Goal: Download file/media

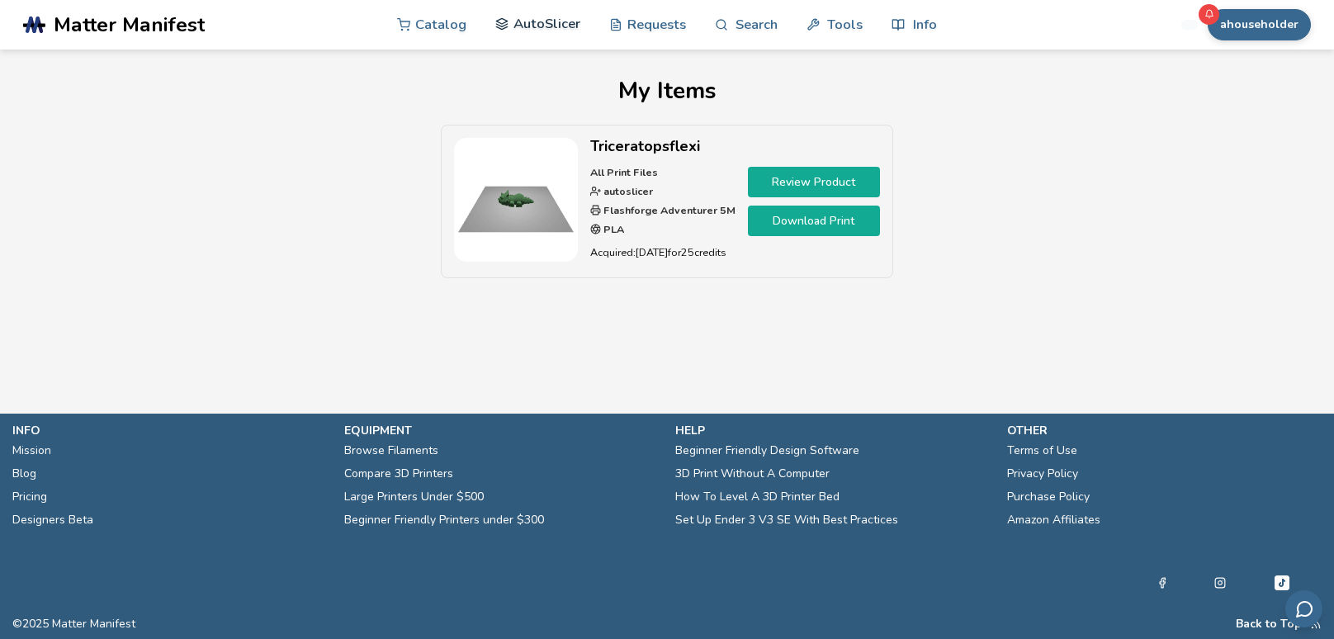
click at [541, 33] on link "AutoSlicer" at bounding box center [537, 24] width 85 height 50
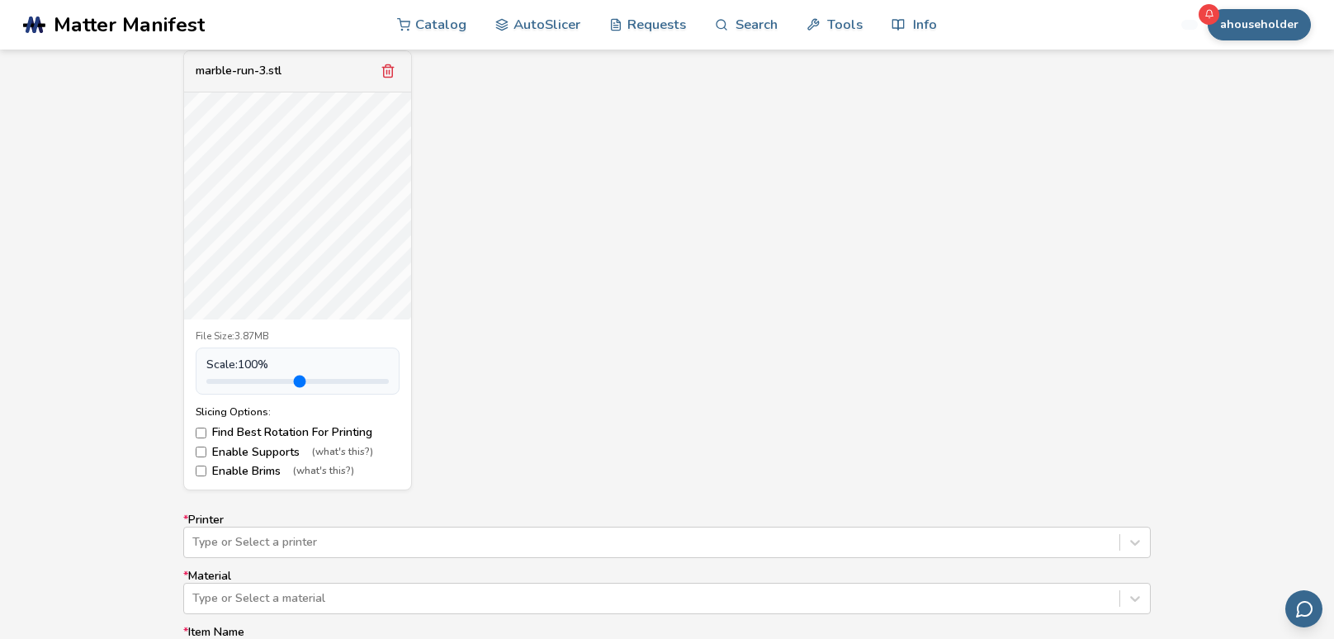
scroll to position [631, 0]
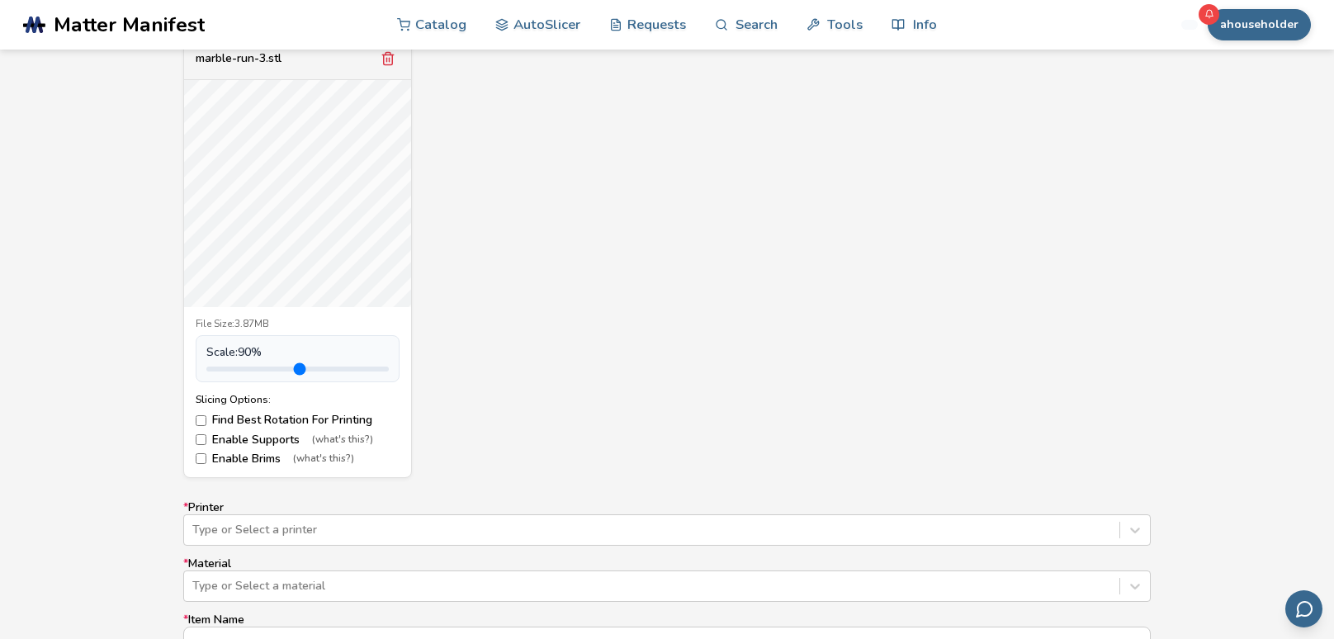
type input "*"
click at [243, 366] on input "range" at bounding box center [297, 368] width 182 height 5
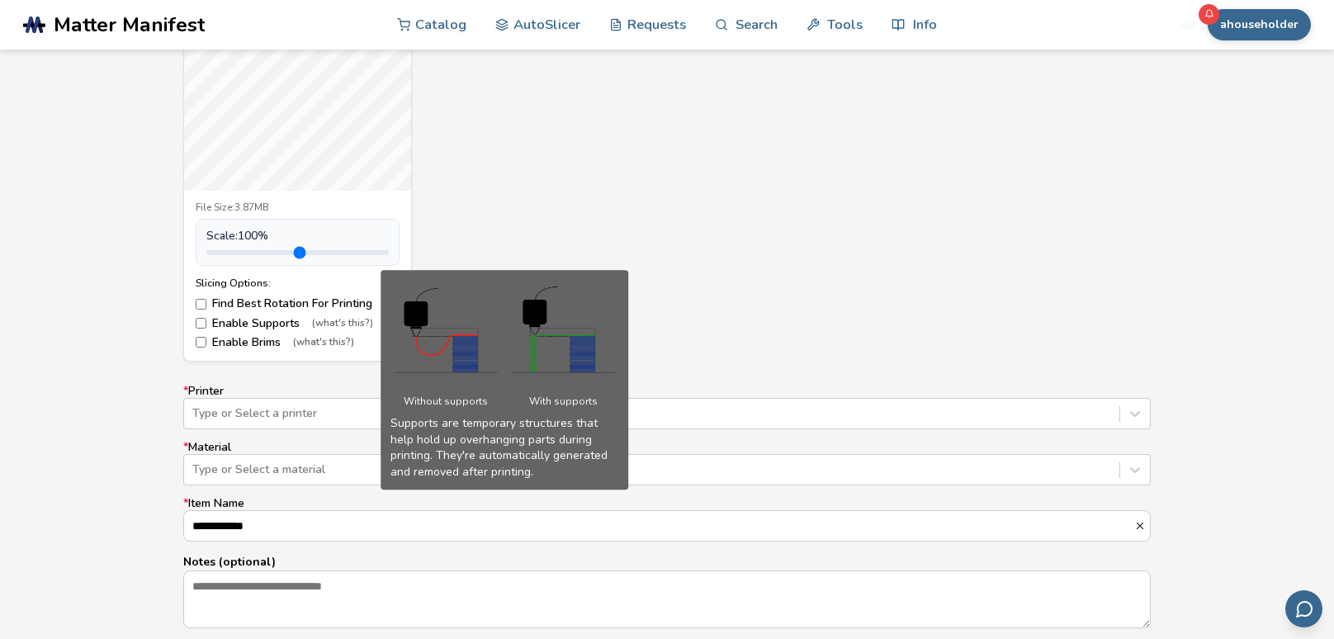
scroll to position [749, 0]
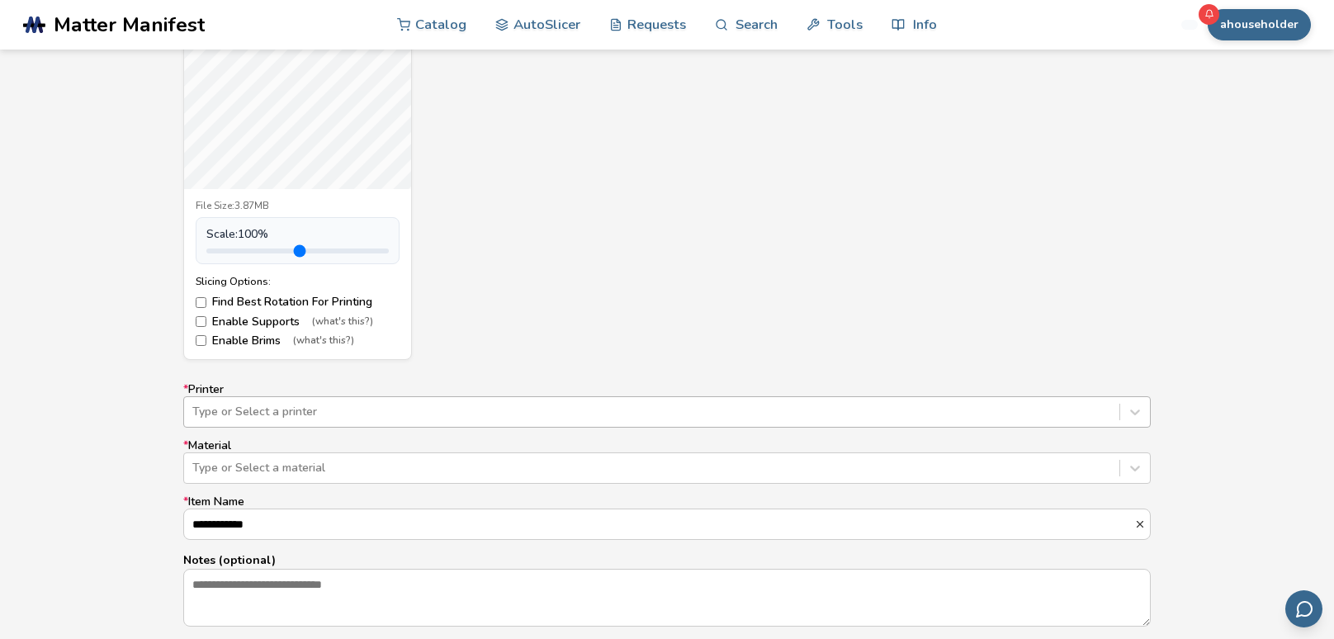
click at [292, 408] on div "Type or Select a printer" at bounding box center [666, 411] width 967 height 31
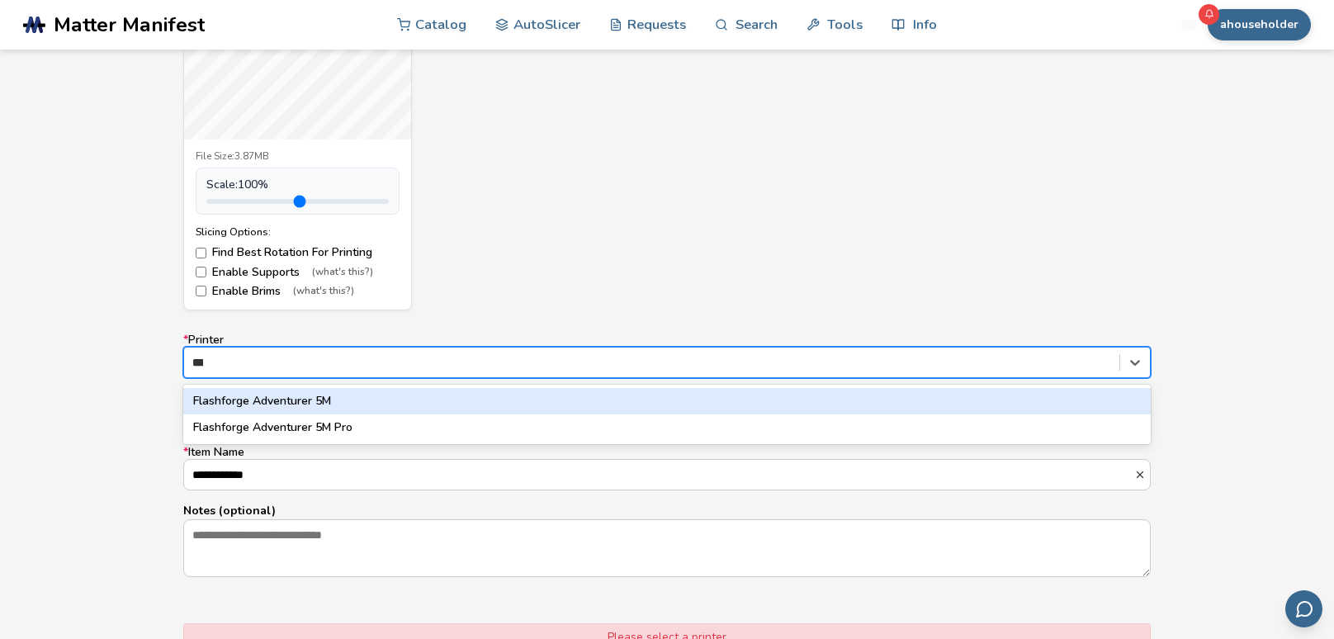
type input "****"
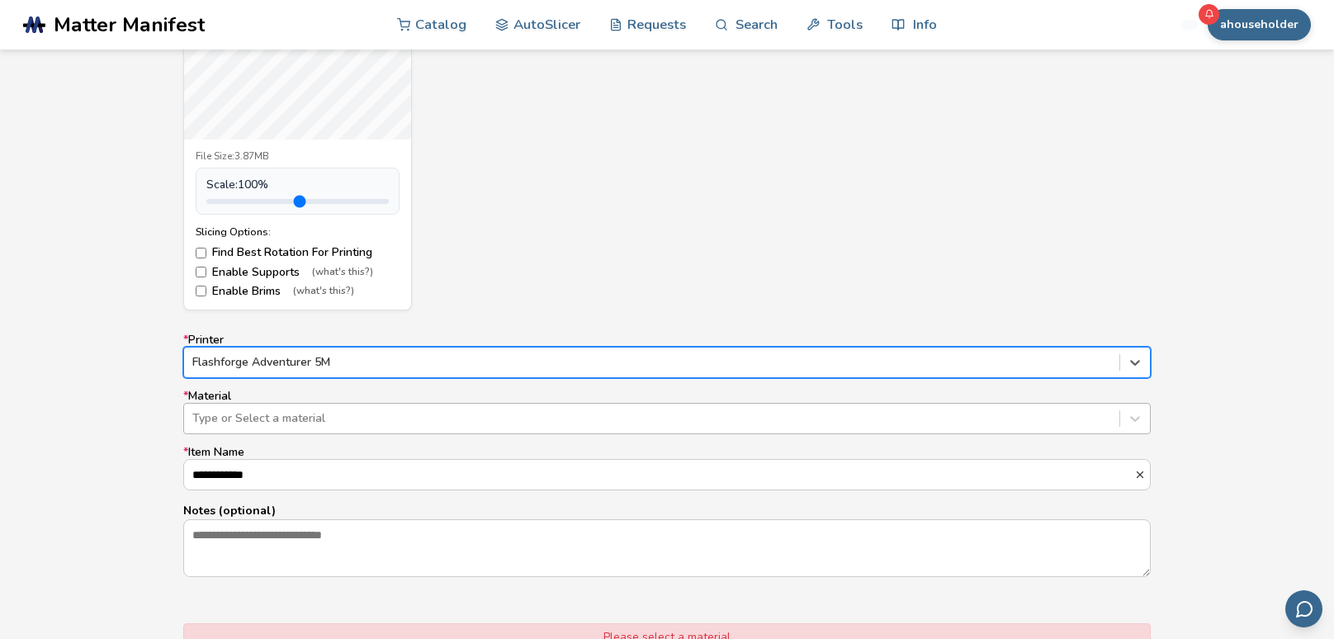
click at [293, 418] on div at bounding box center [651, 418] width 919 height 17
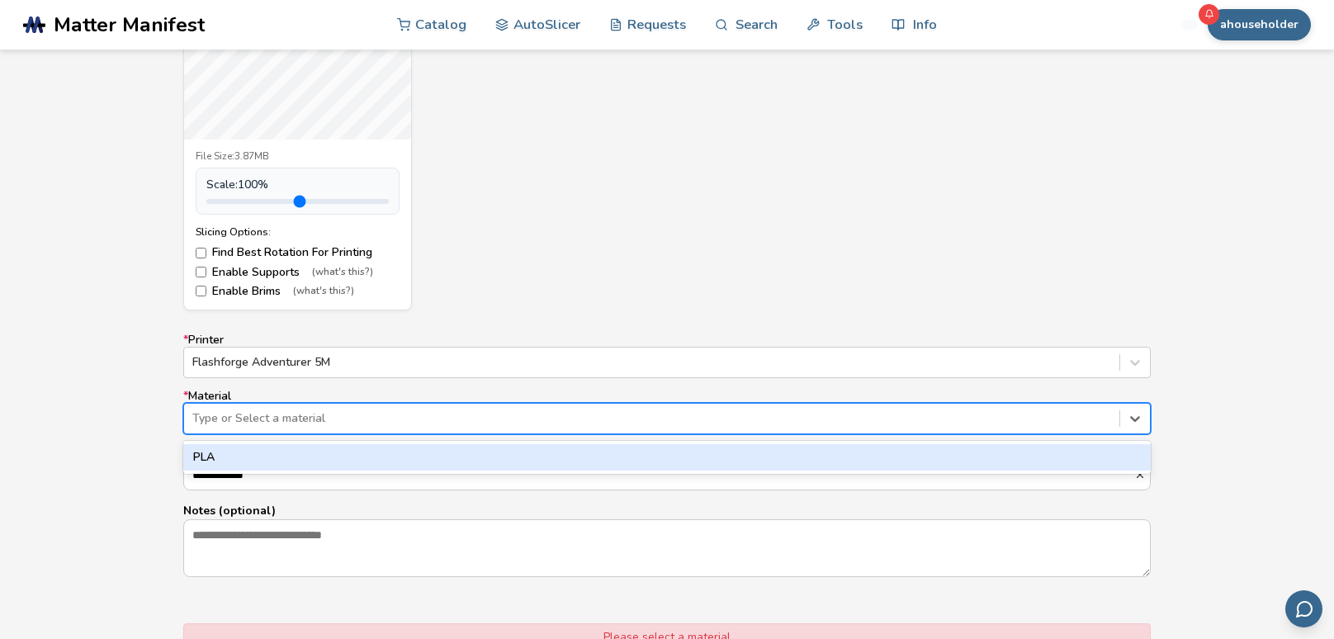
type input "*"
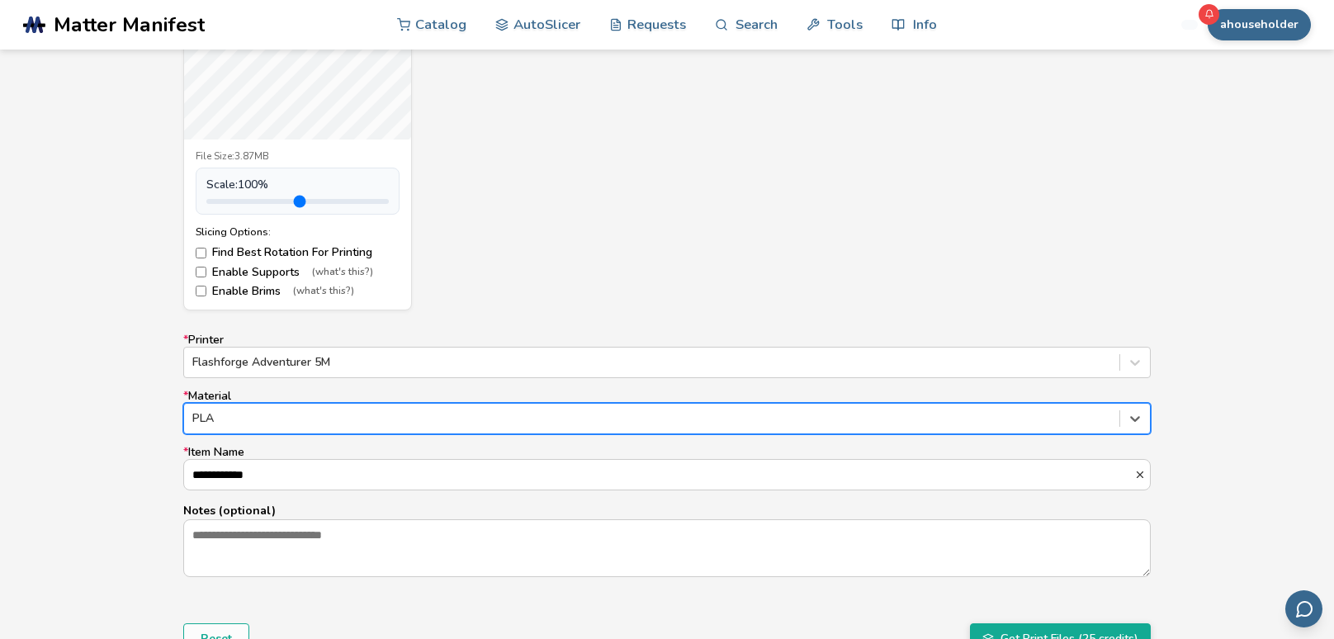
click at [89, 391] on div "**********" at bounding box center [667, 256] width 1334 height 925
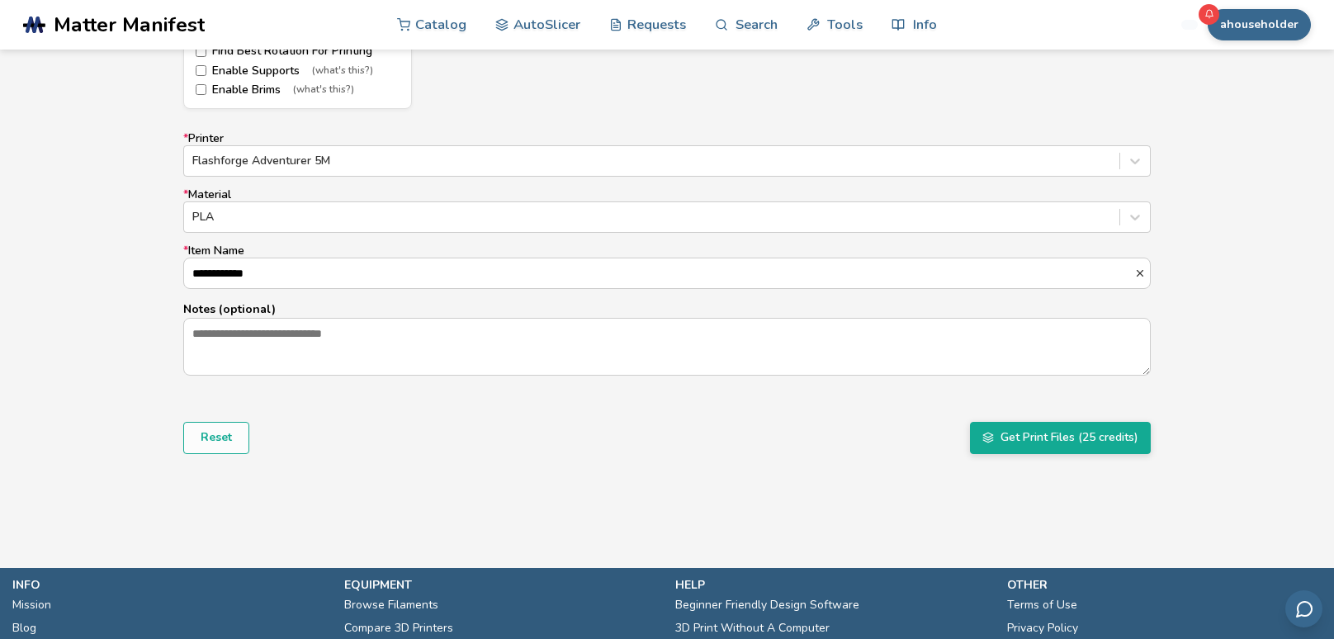
scroll to position [1009, 0]
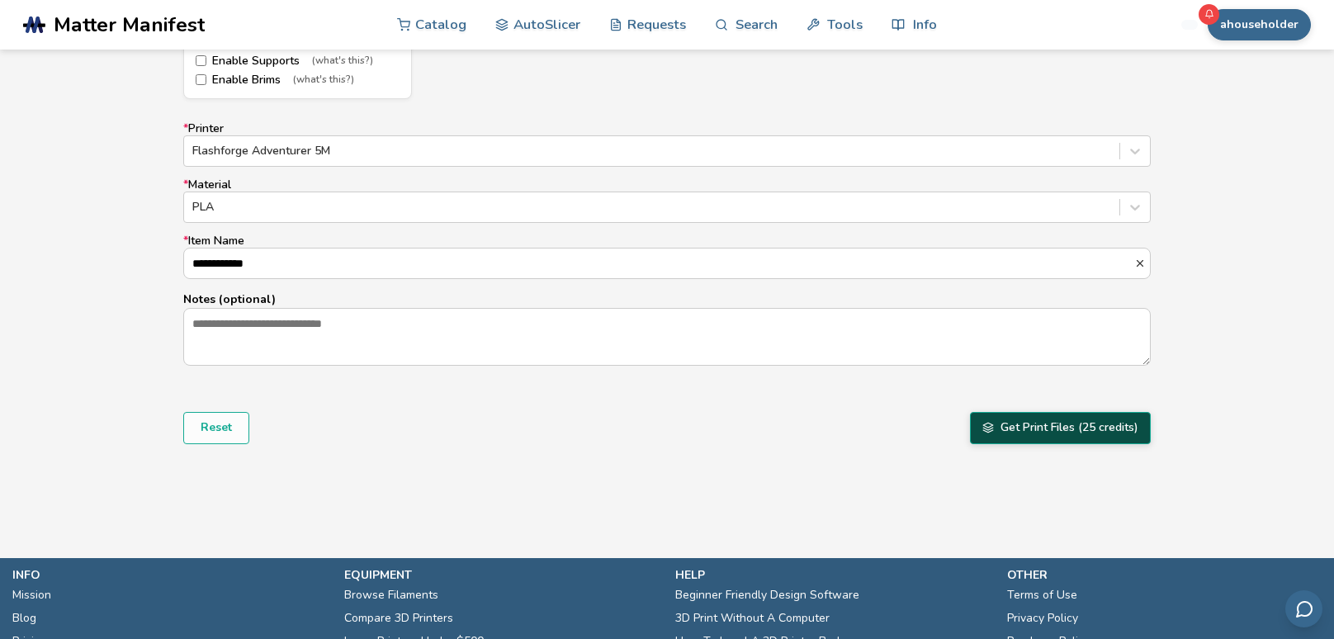
click at [1090, 431] on button "Get Print Files (25 credits)" at bounding box center [1060, 427] width 181 height 31
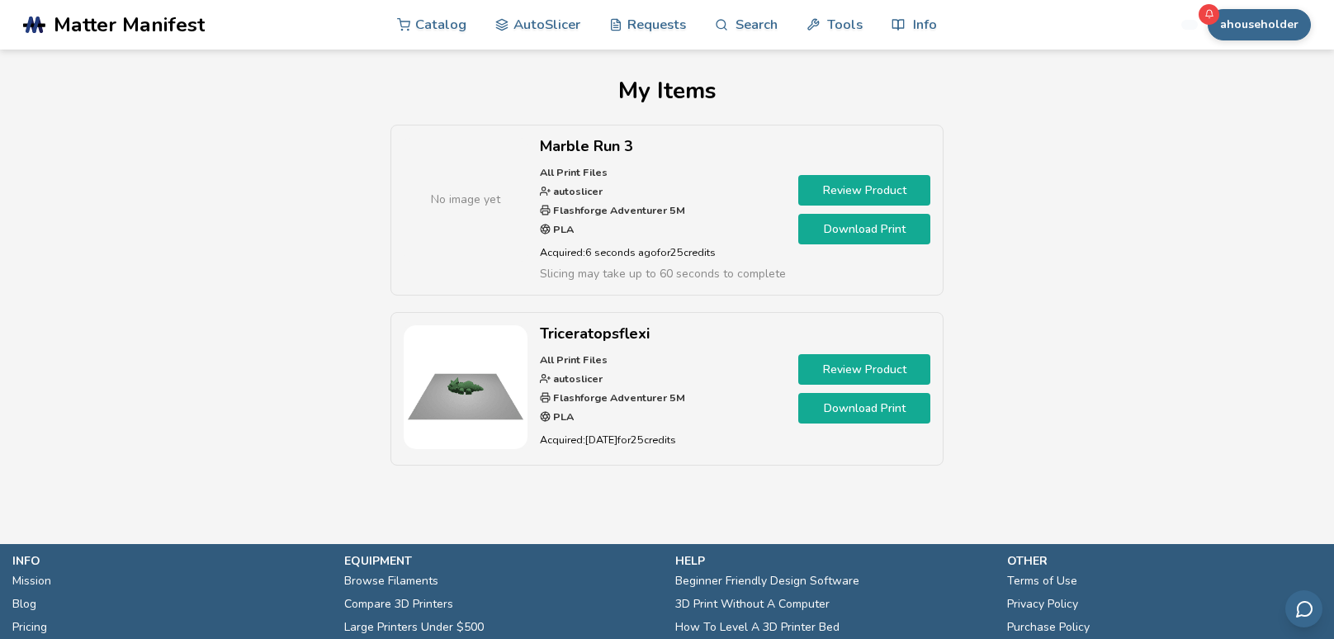
click at [901, 226] on link "Download Print" at bounding box center [864, 229] width 132 height 31
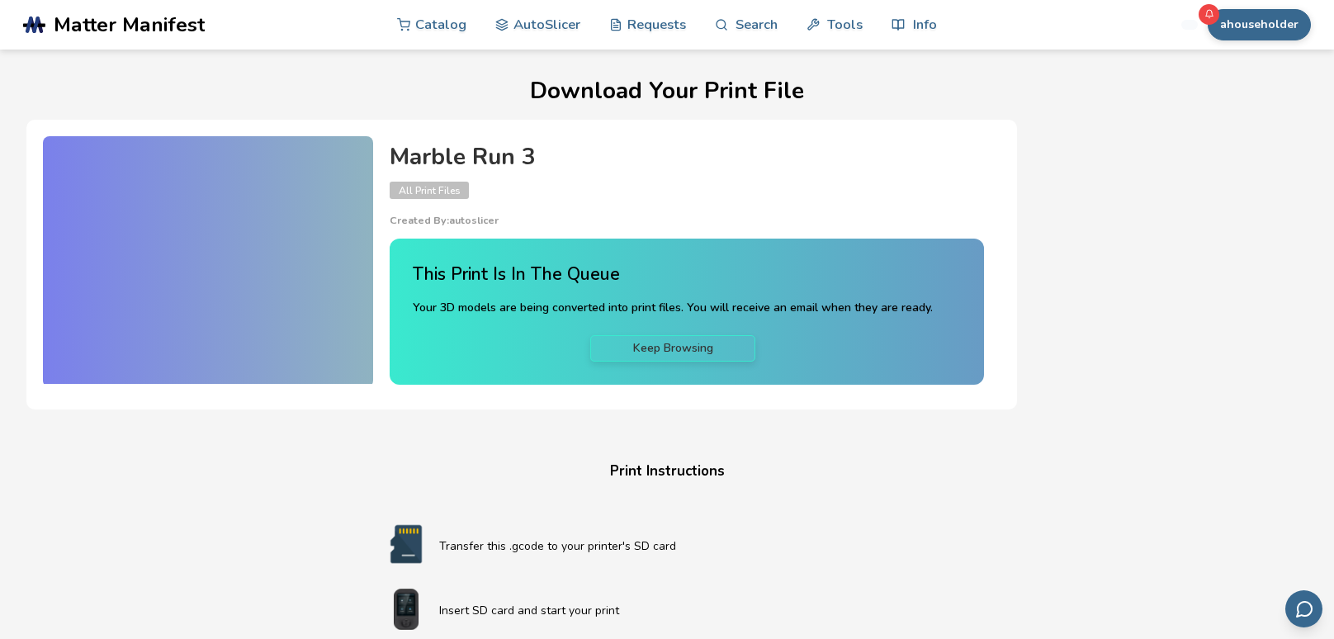
click at [231, 504] on div "Download Your Print File Marble Run 3 All Print Files Created By: autoslicer Th…" at bounding box center [666, 563] width 1280 height 970
click at [180, 533] on div "Download Your Print File Marble Run 3 All Print Files Created By: autoslicer Th…" at bounding box center [666, 563] width 1280 height 970
click at [276, 453] on div "Download Your Print File Marble Run 3 All Print Files Created By: autoslicer Th…" at bounding box center [666, 563] width 1280 height 970
click at [1238, 31] on button "ahouseholder" at bounding box center [1259, 24] width 103 height 31
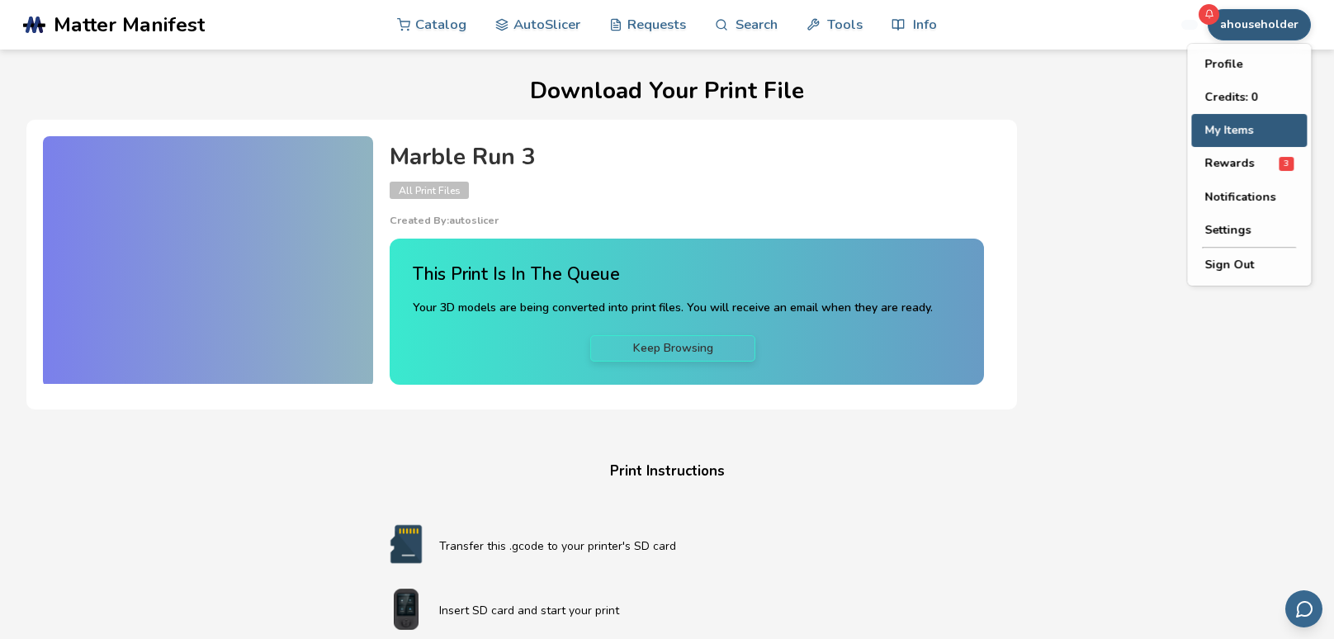
click at [1238, 135] on button "My Items" at bounding box center [1249, 130] width 116 height 33
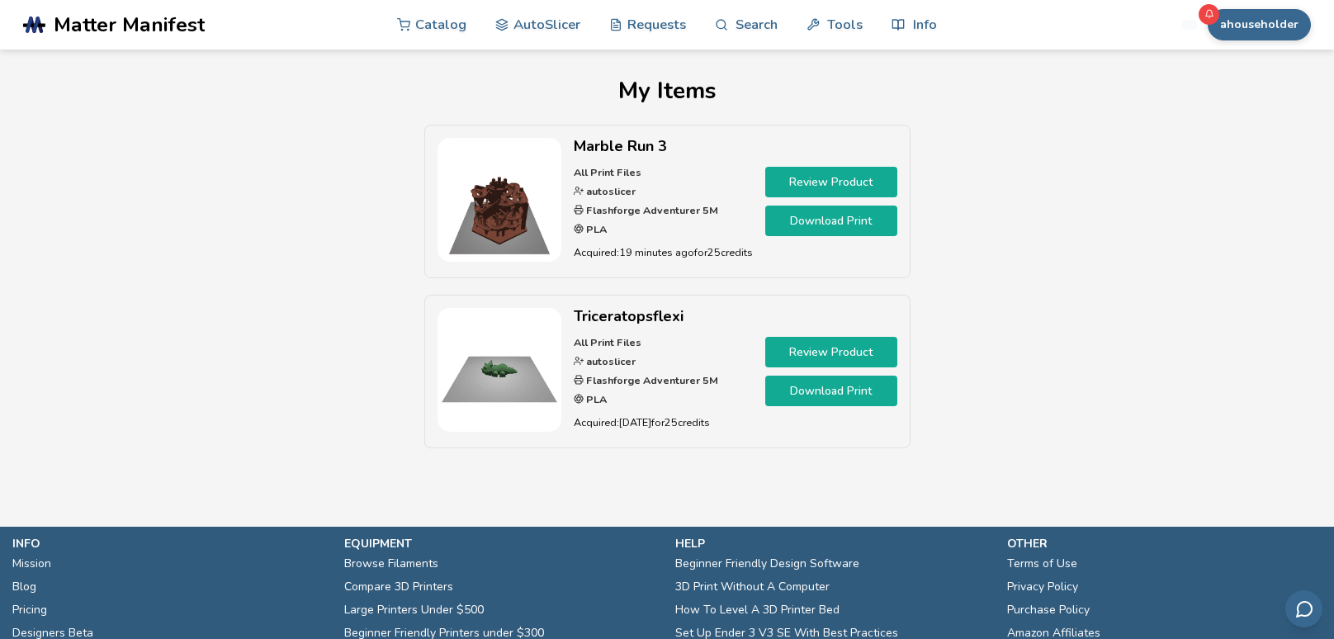
click at [847, 222] on link "Download Print" at bounding box center [831, 221] width 132 height 31
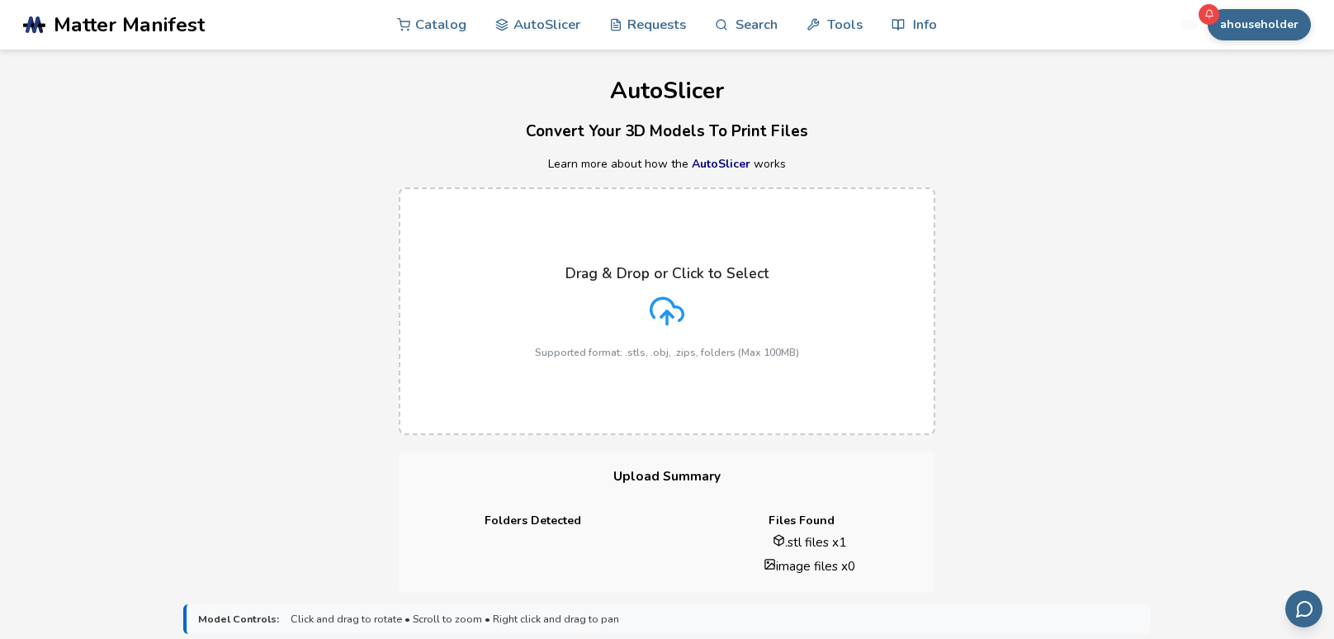
click at [163, 342] on div "Drag & Drop or Click to Select Supported format: .stls, .obj, .zips, folders (M…" at bounding box center [667, 311] width 1334 height 281
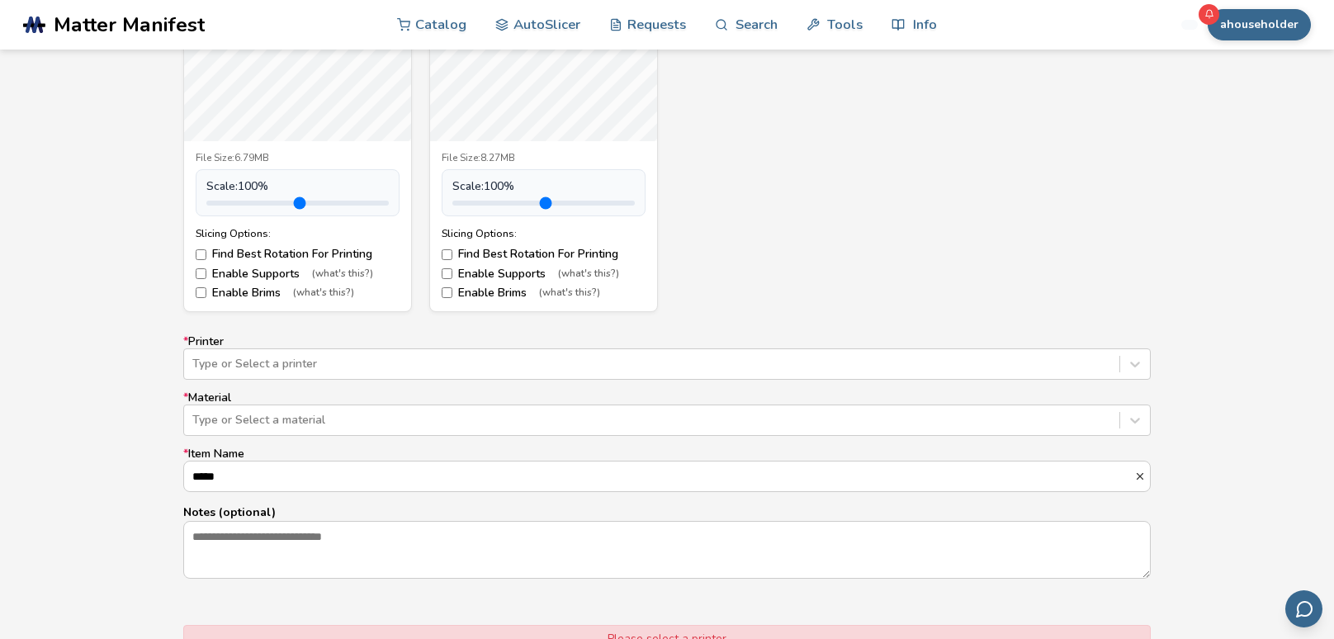
scroll to position [803, 0]
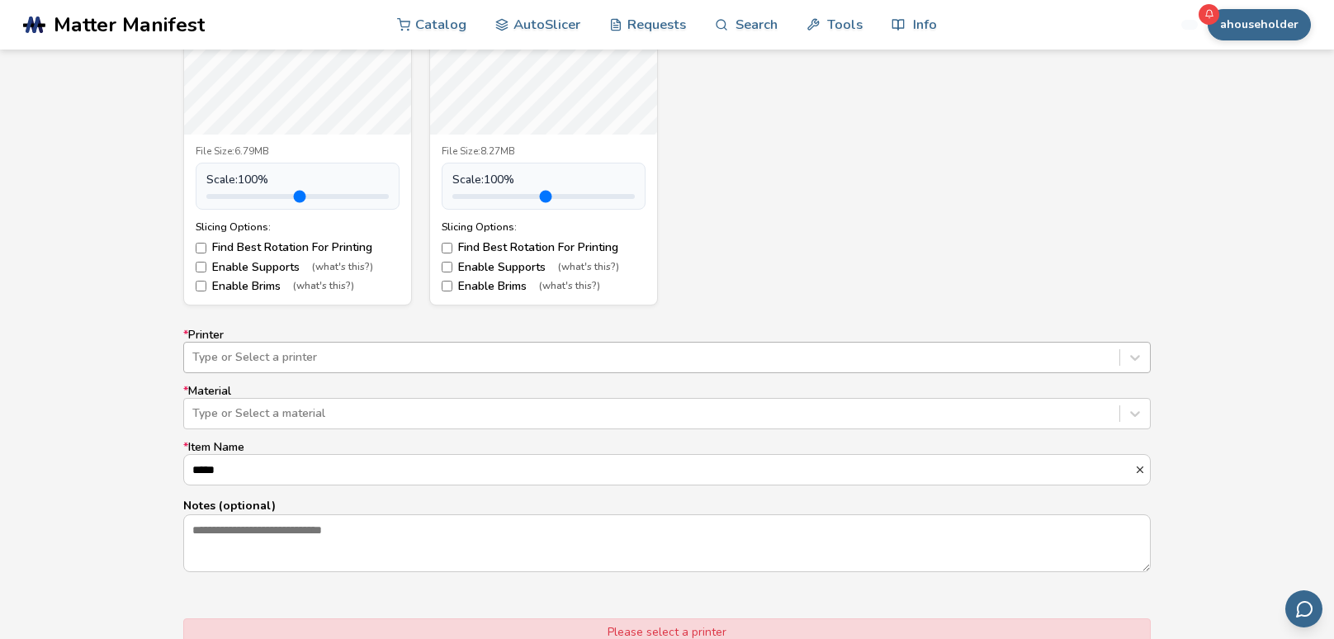
click at [680, 357] on div at bounding box center [651, 357] width 919 height 17
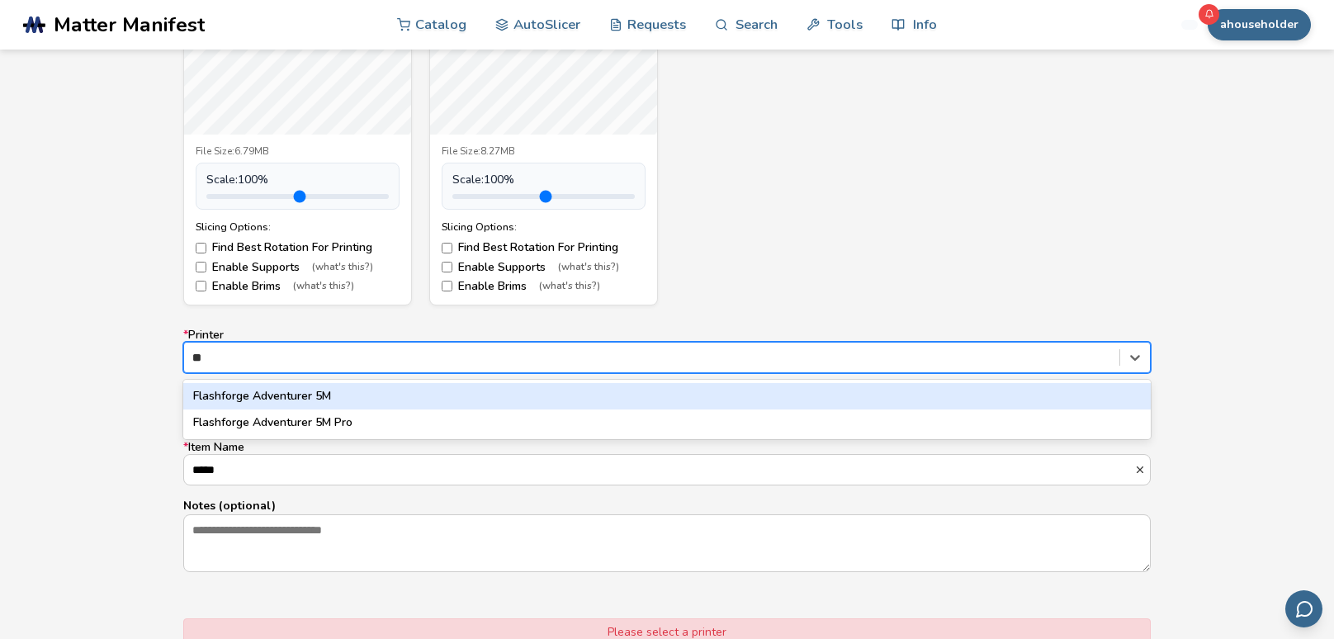
type input "**"
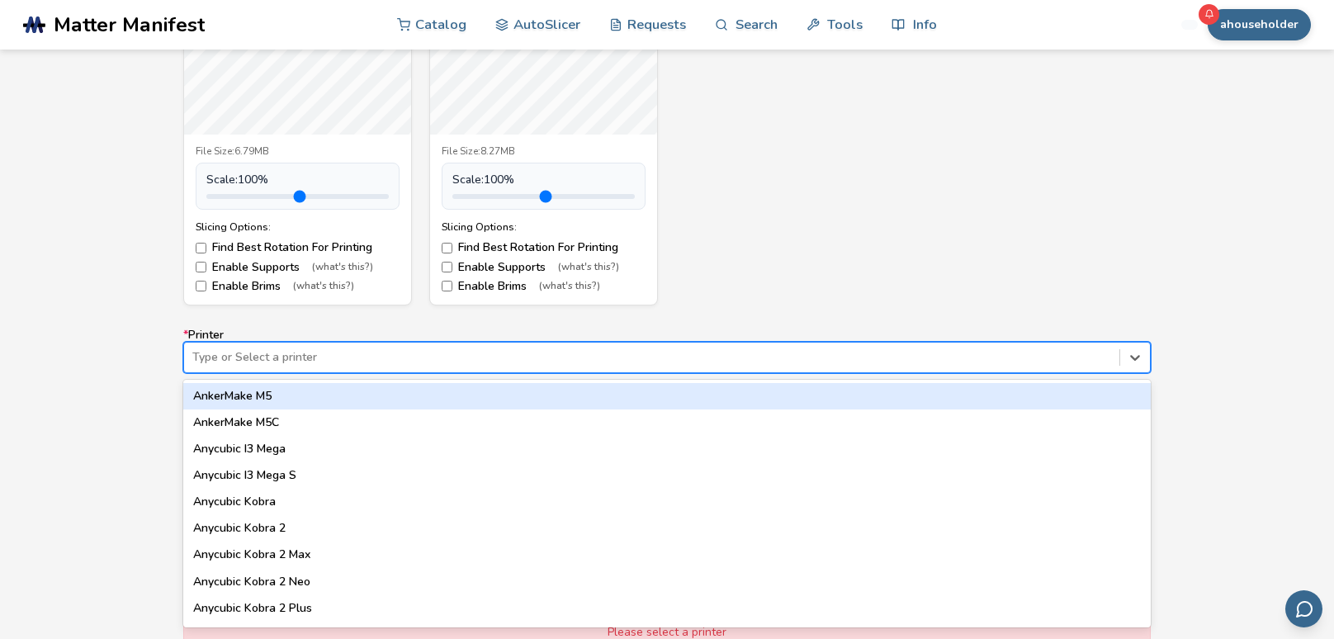
click at [619, 365] on div at bounding box center [651, 357] width 919 height 17
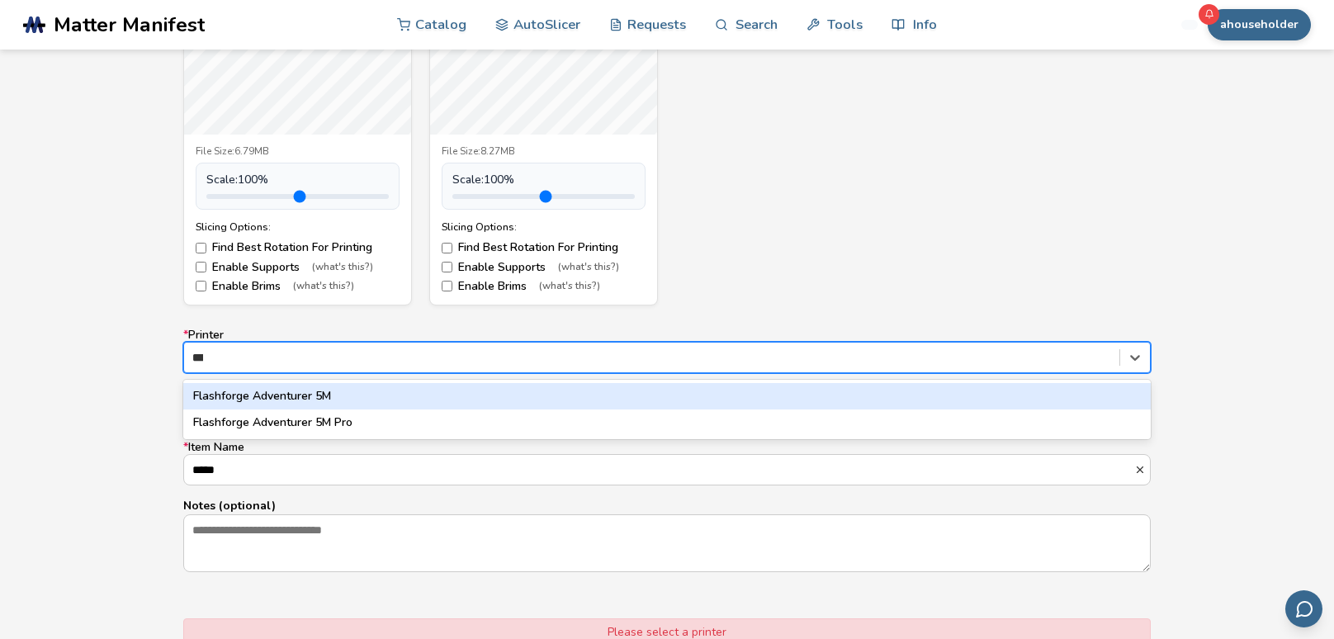
type input "****"
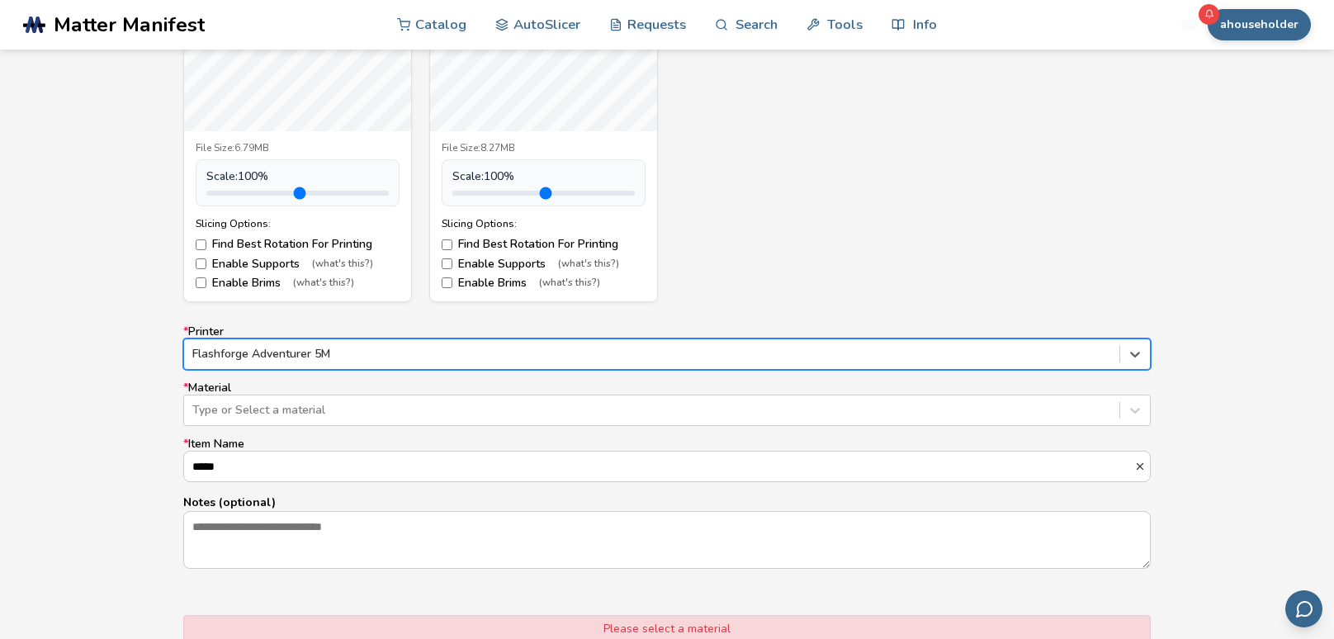
scroll to position [815, 0]
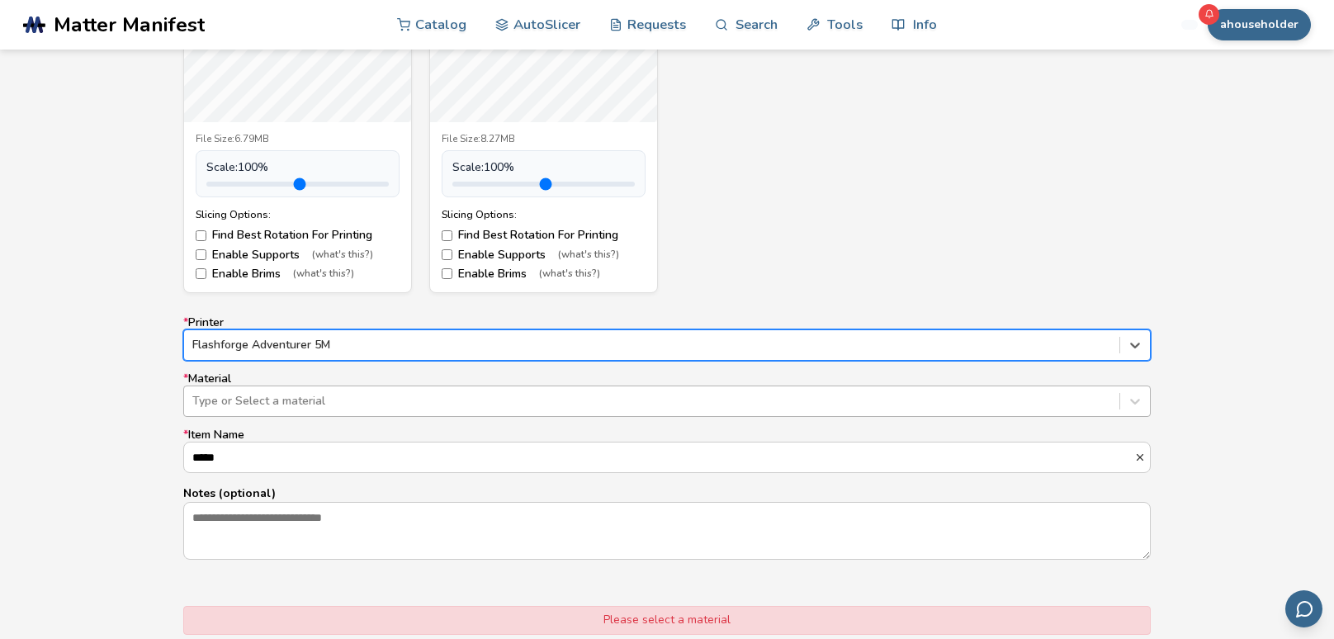
click at [418, 410] on div "Type or Select a material" at bounding box center [651, 401] width 935 height 23
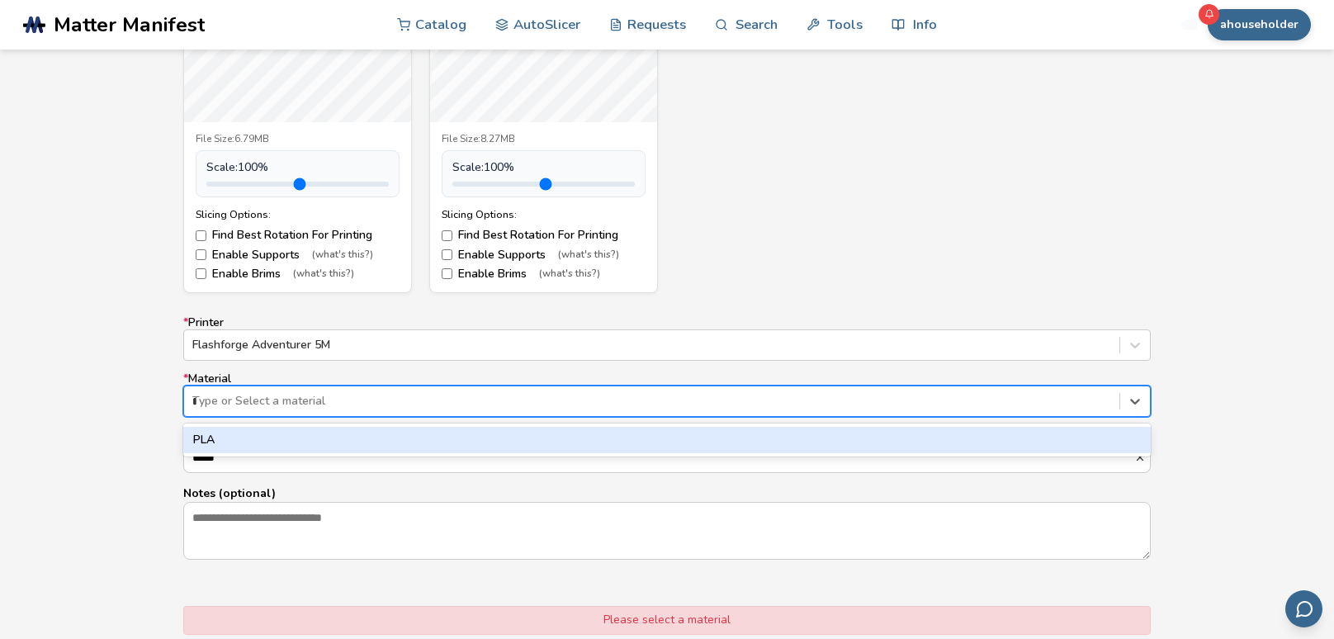
type input "**"
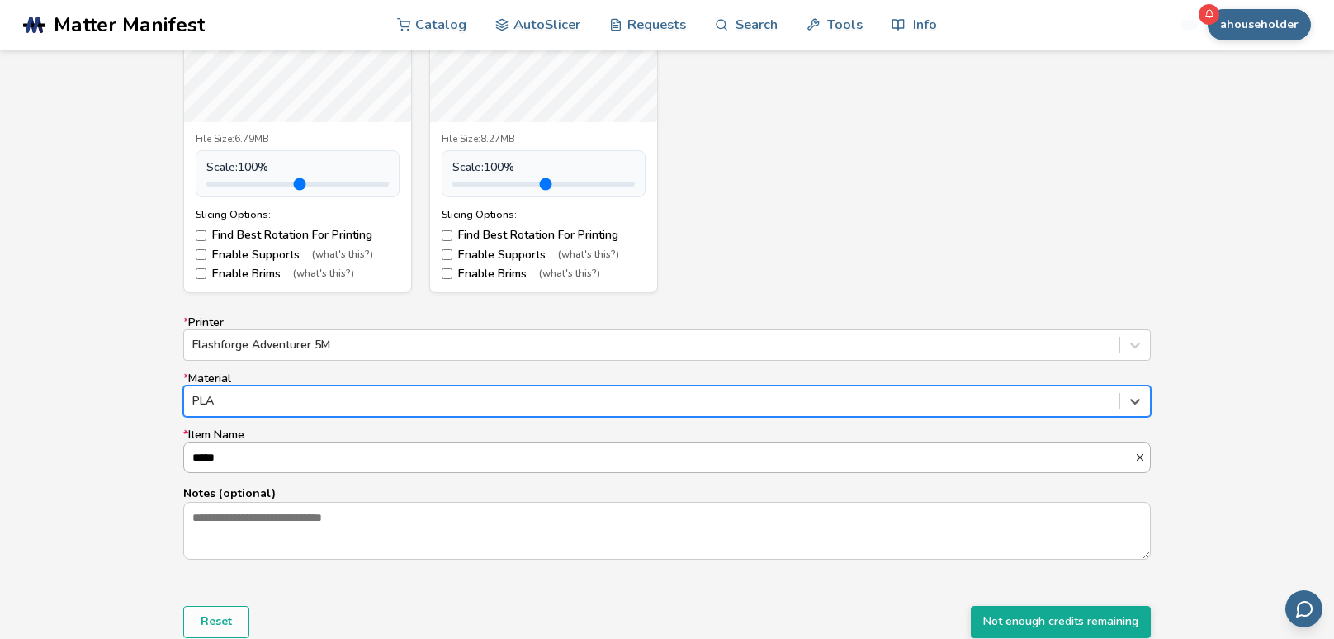
scroll to position [1, 0]
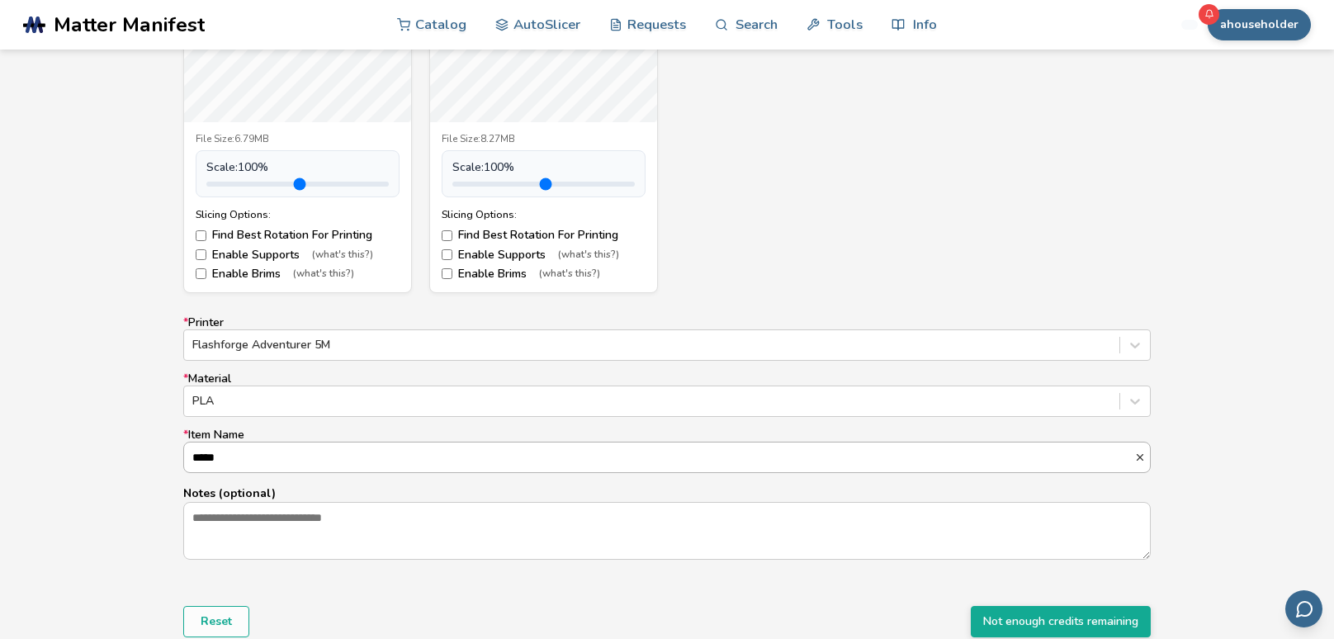
click at [381, 460] on input "*****" at bounding box center [659, 457] width 950 height 30
type input "*"
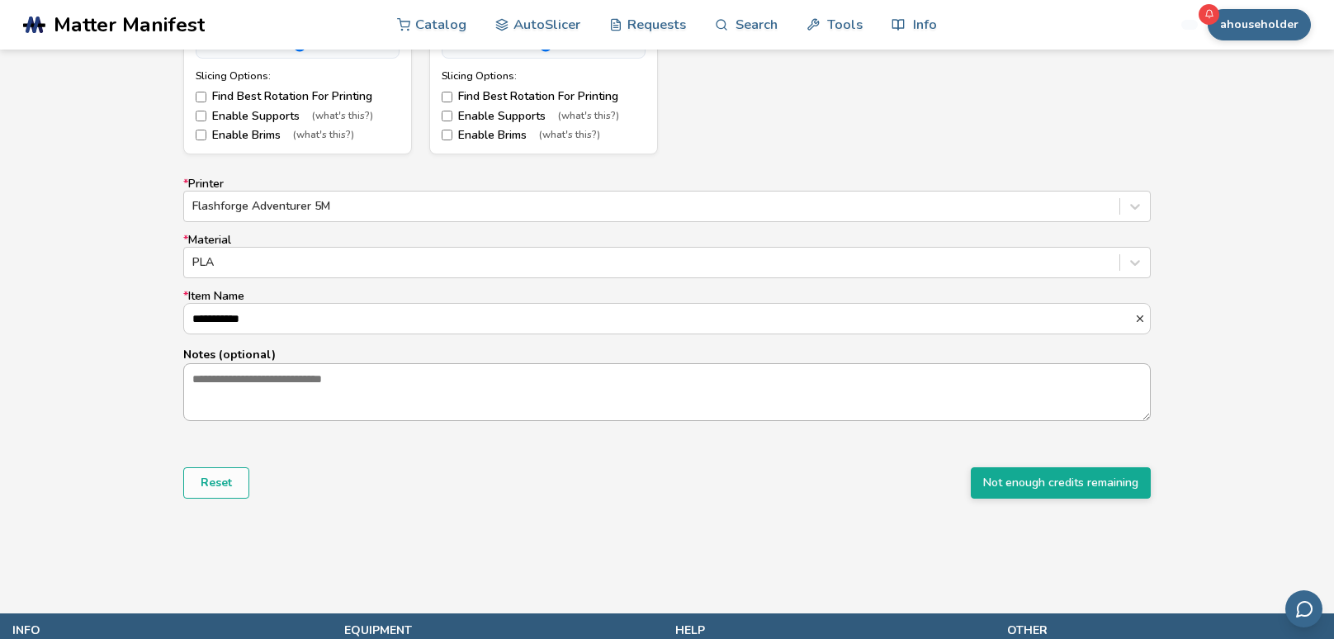
scroll to position [967, 0]
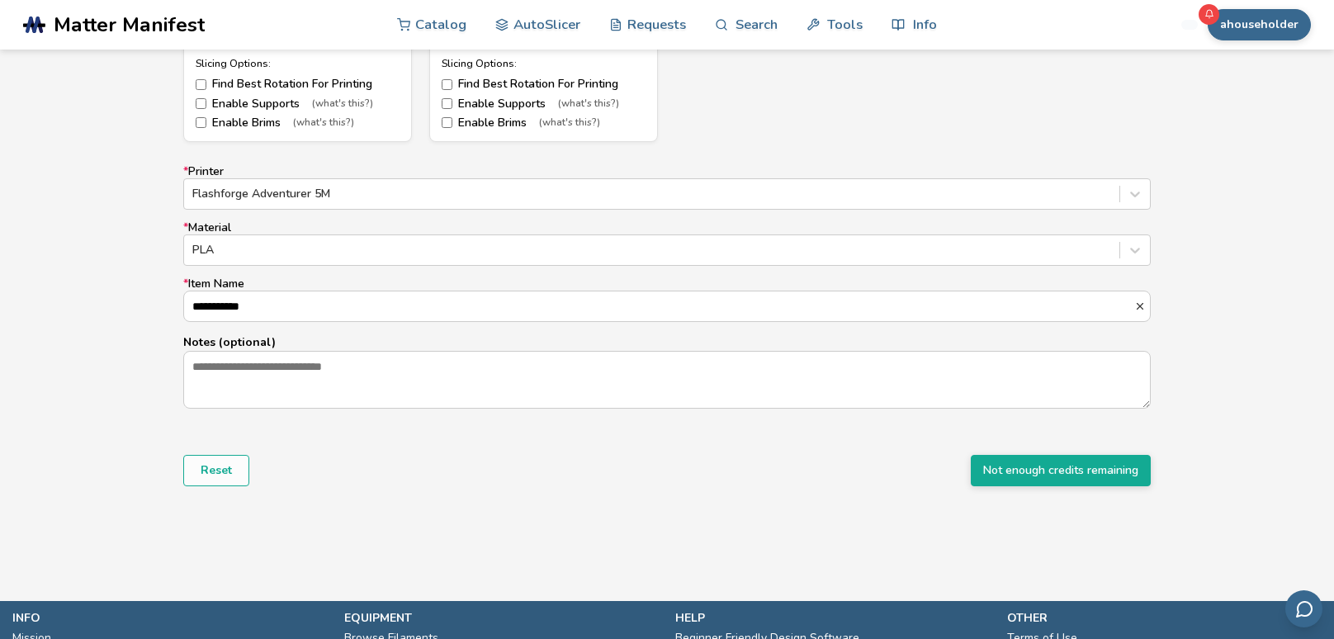
type input "**********"
click at [901, 485] on div "Reset Not enough credits remaining" at bounding box center [666, 470] width 967 height 31
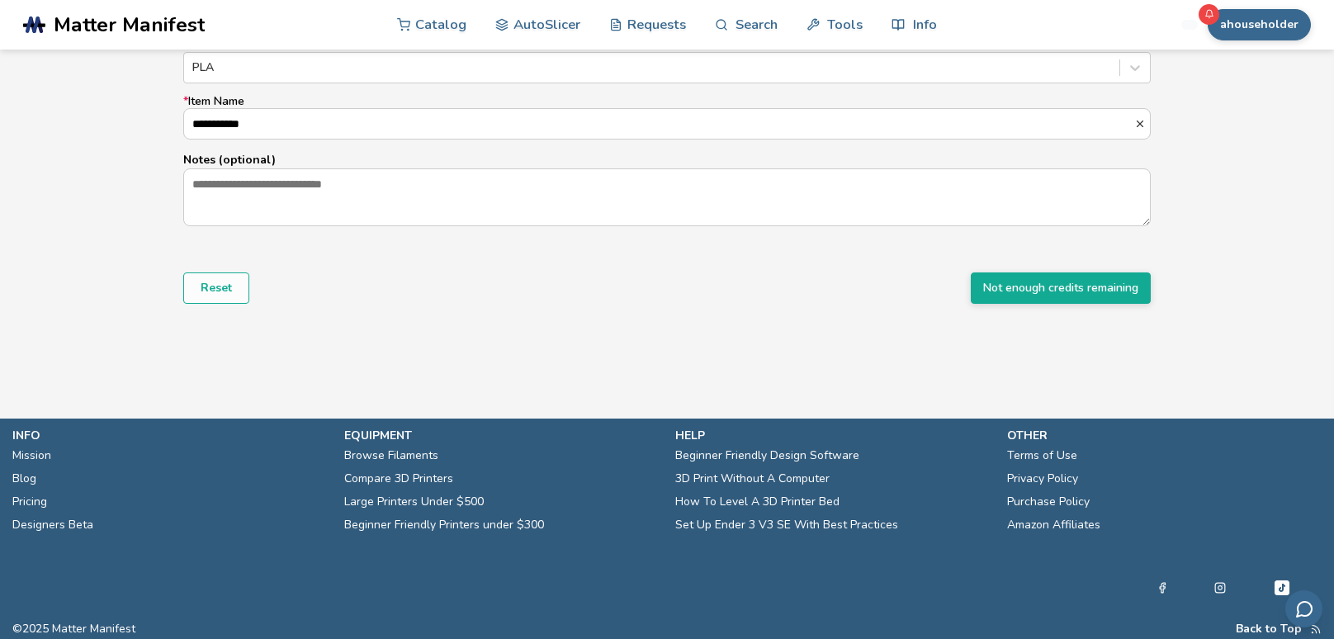
scroll to position [1154, 0]
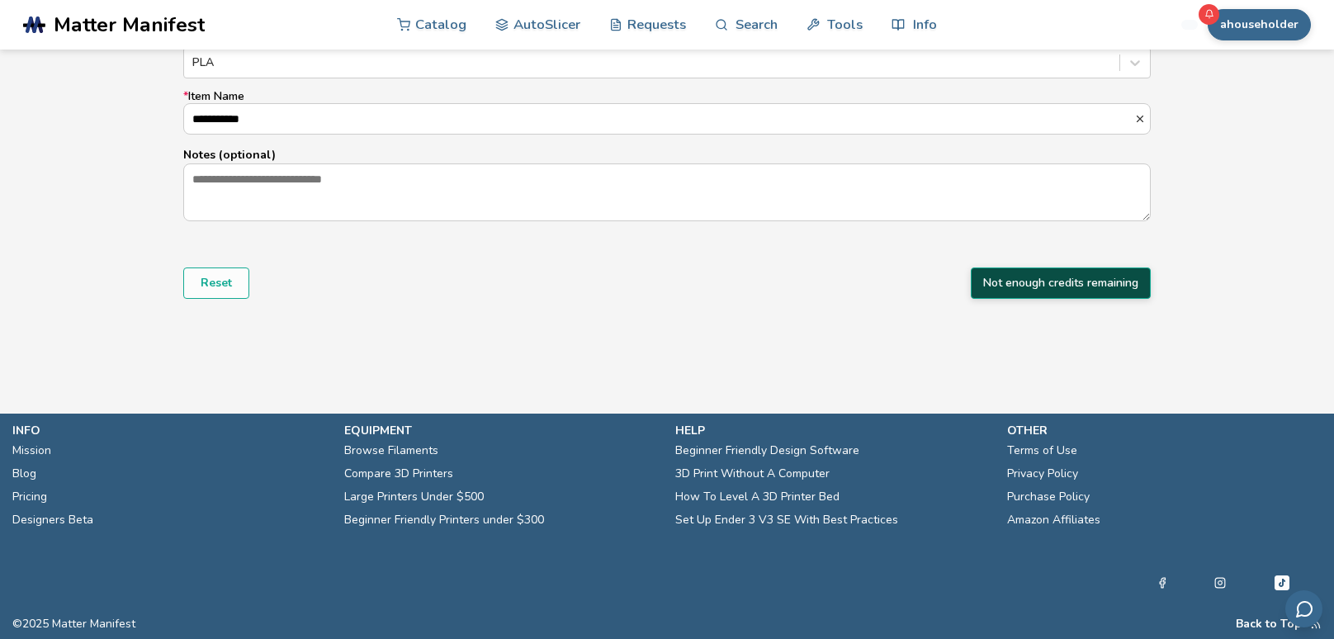
click at [1014, 295] on button "Not enough credits remaining" at bounding box center [1061, 282] width 180 height 31
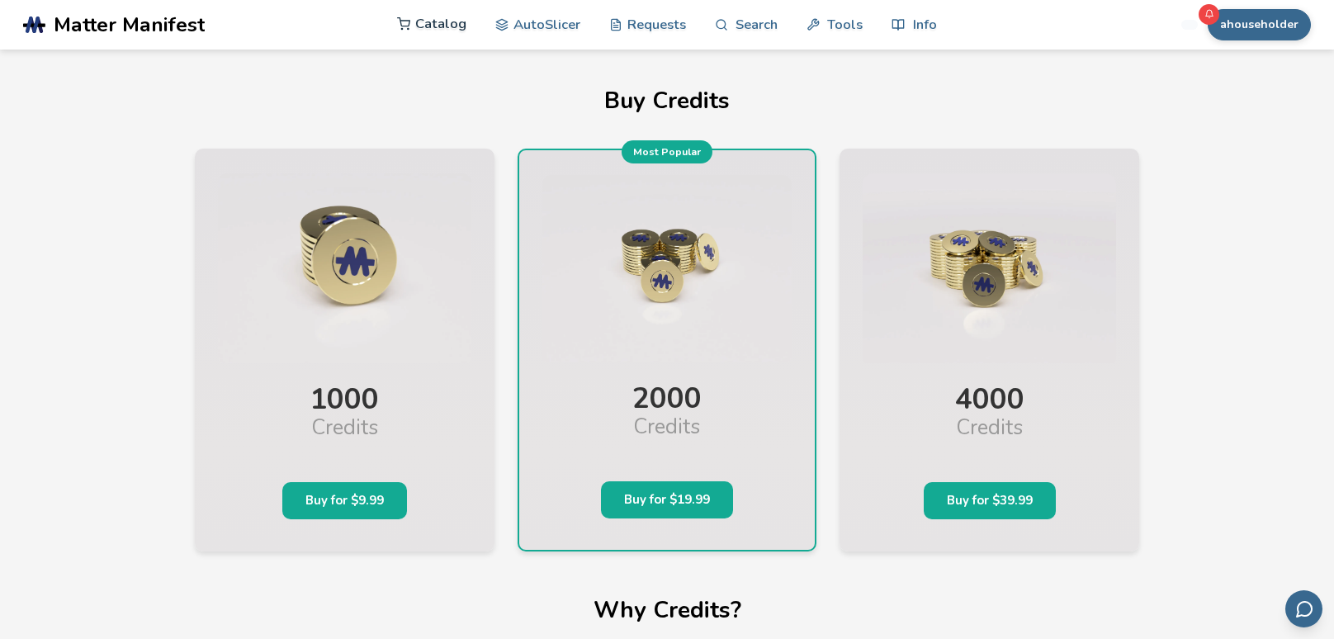
click at [437, 26] on link "Catalog" at bounding box center [431, 24] width 69 height 50
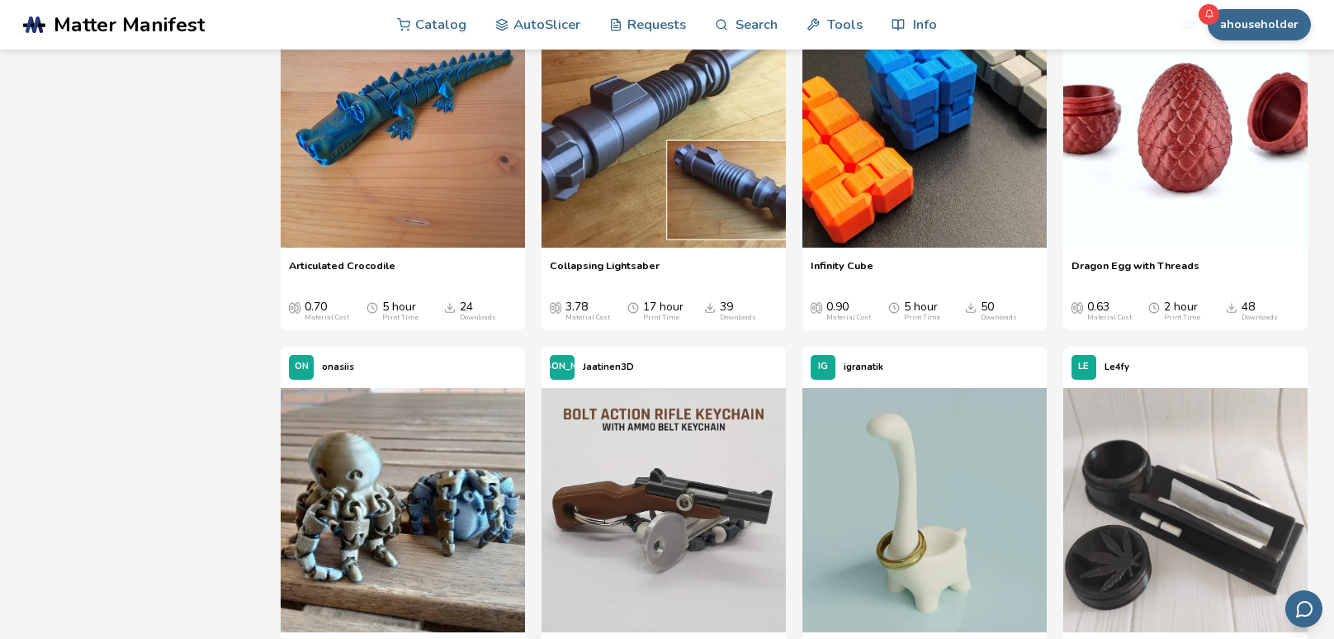
scroll to position [1468, 0]
click at [934, 217] on img at bounding box center [924, 124] width 244 height 244
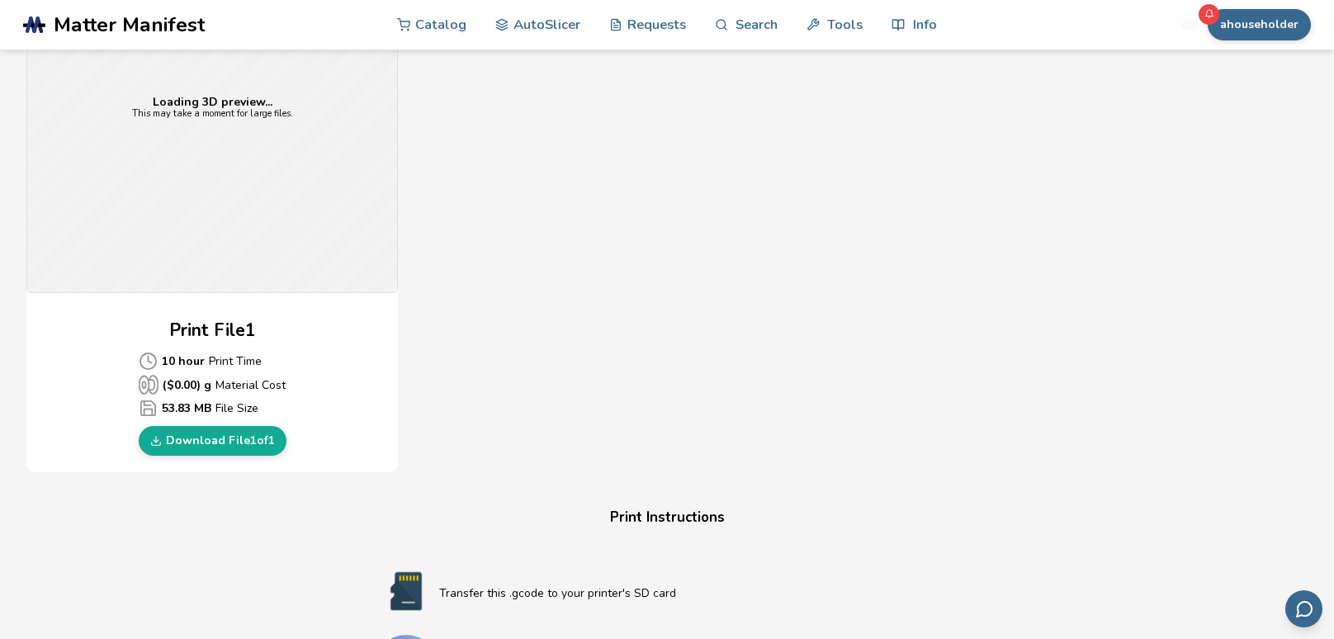
scroll to position [548, 0]
click at [207, 442] on link "Download File 1 of 1" at bounding box center [213, 441] width 148 height 30
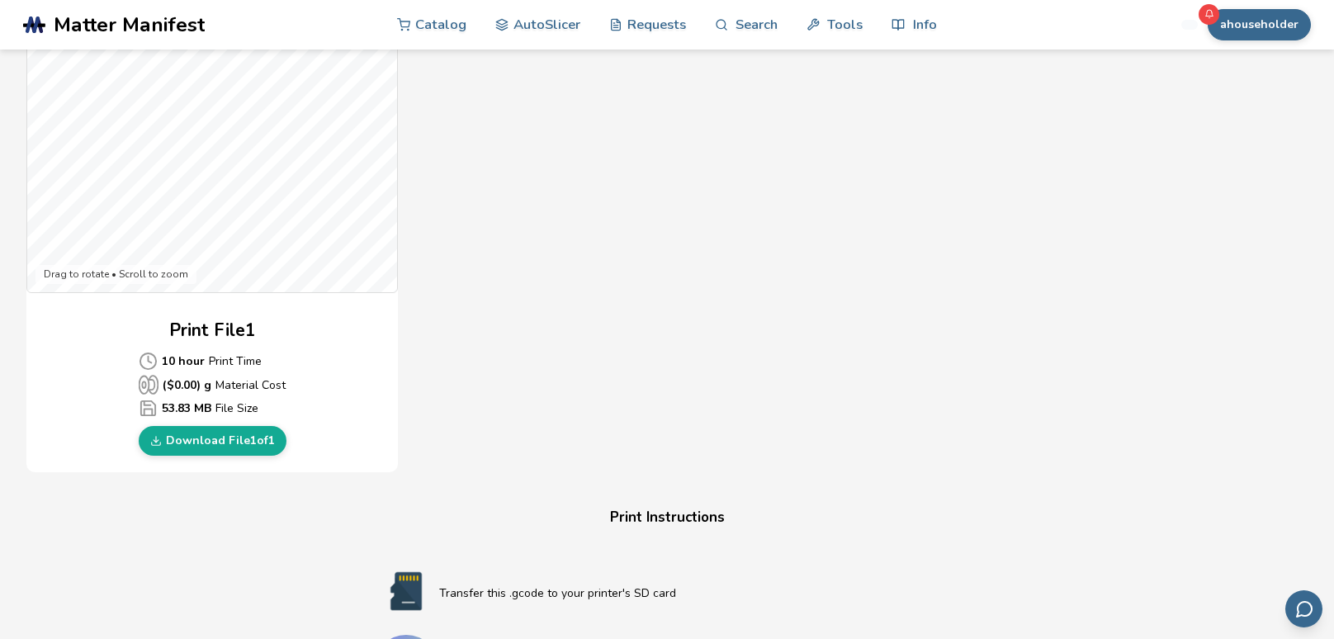
click at [683, 192] on div "Gcode Preview Drag to rotate • Scroll to zoom Print File 1 10 hour Print Time (…" at bounding box center [521, 172] width 990 height 601
click at [486, 161] on div "Gcode Preview Drag to rotate • Scroll to zoom Print File 1 10 hour Print Time (…" at bounding box center [521, 172] width 990 height 601
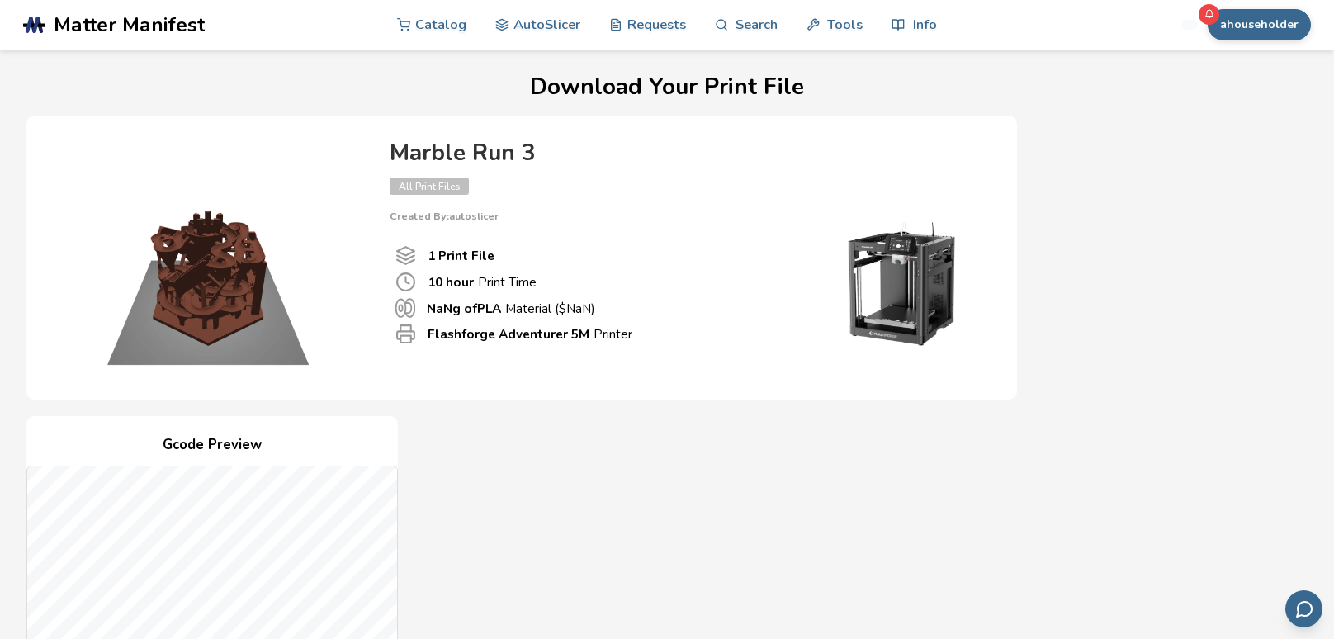
scroll to position [0, 0]
